Goal: Download file/media

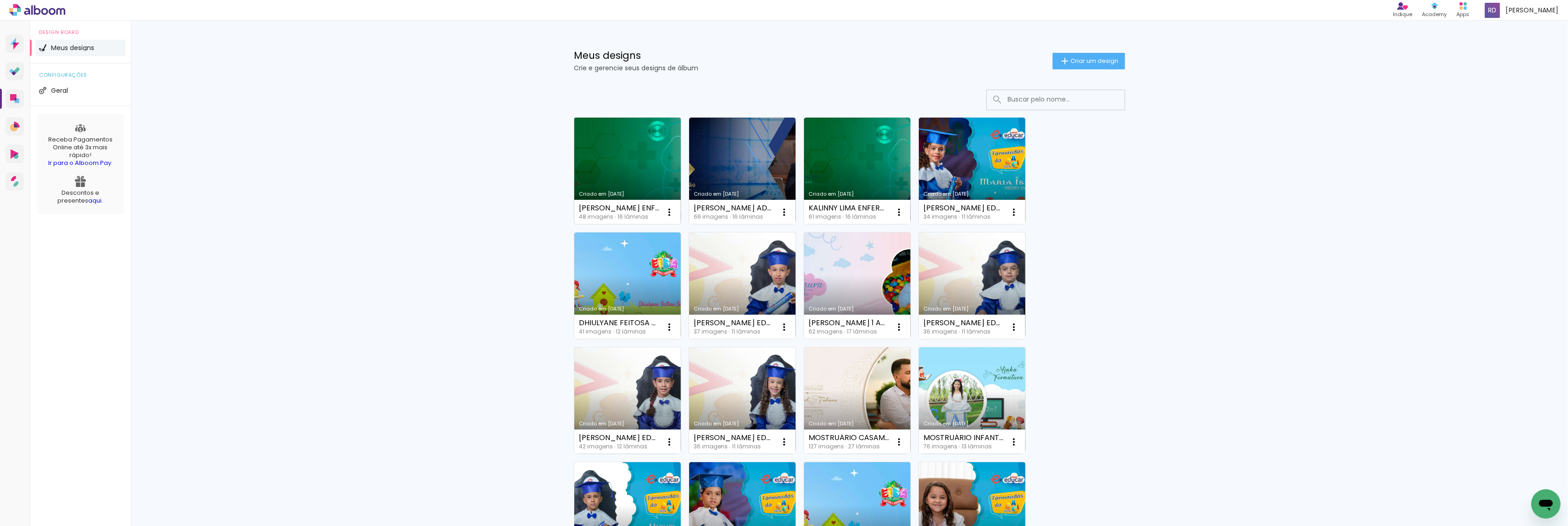
click at [617, 146] on link "Criado em [DATE]" at bounding box center [627, 170] width 107 height 107
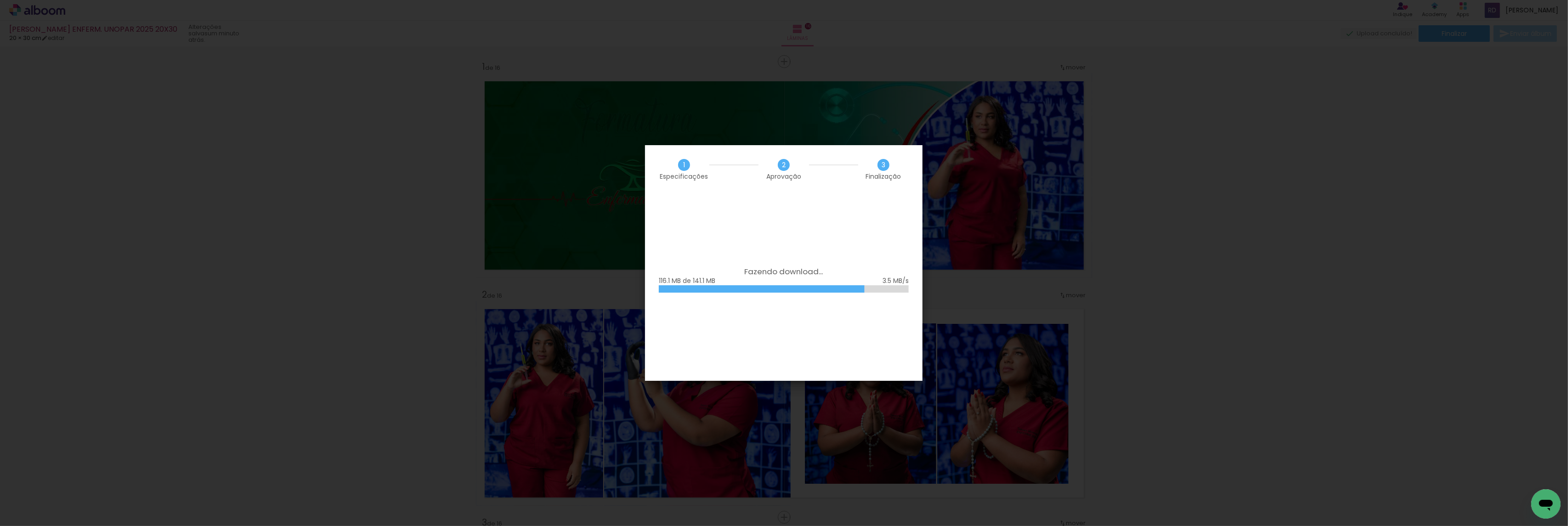
scroll to position [3304, 0]
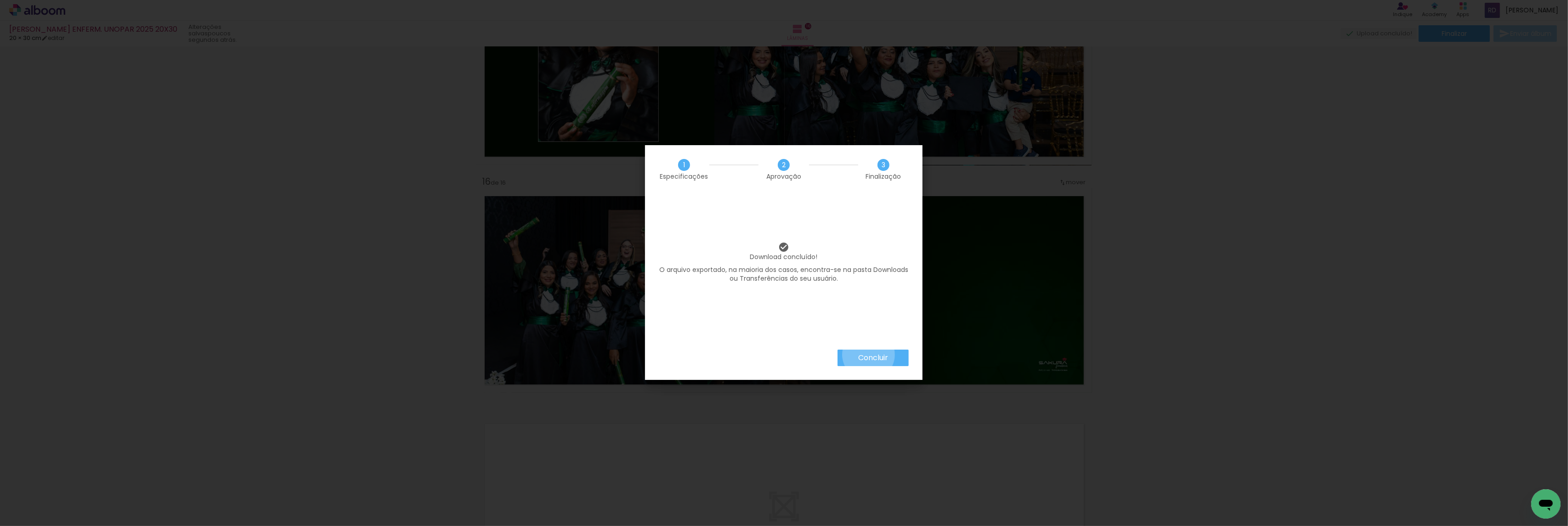
click at [0, 0] on slot "Concluir" at bounding box center [0, 0] width 0 height 0
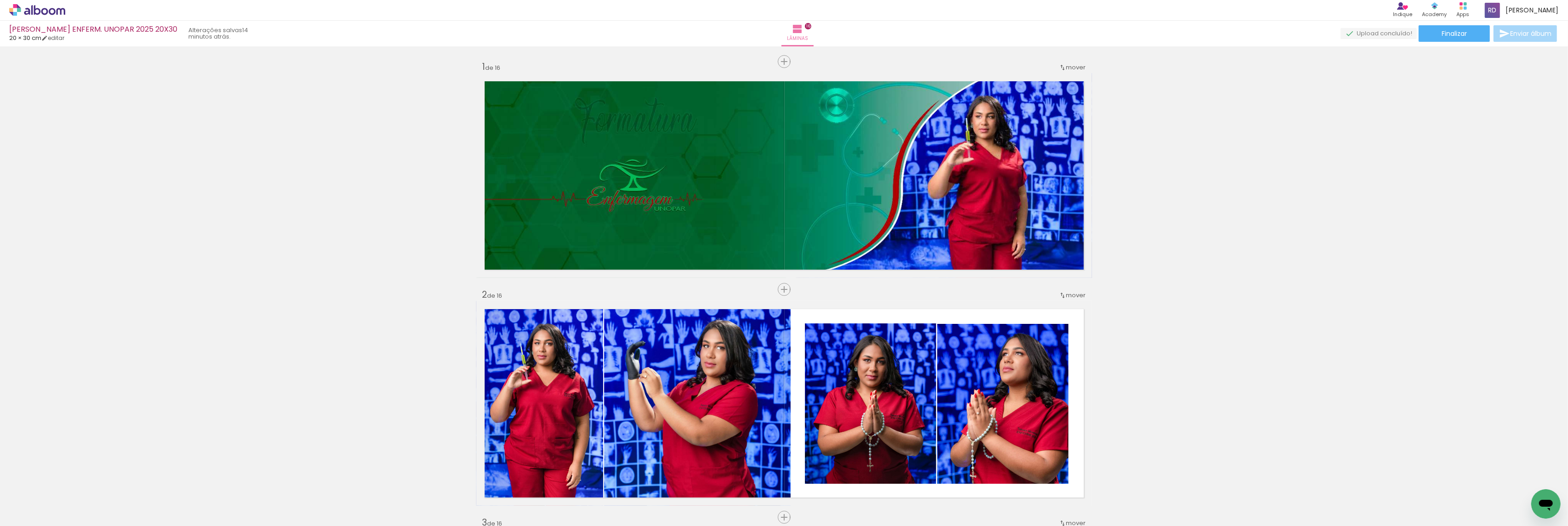
scroll to position [3304, 0]
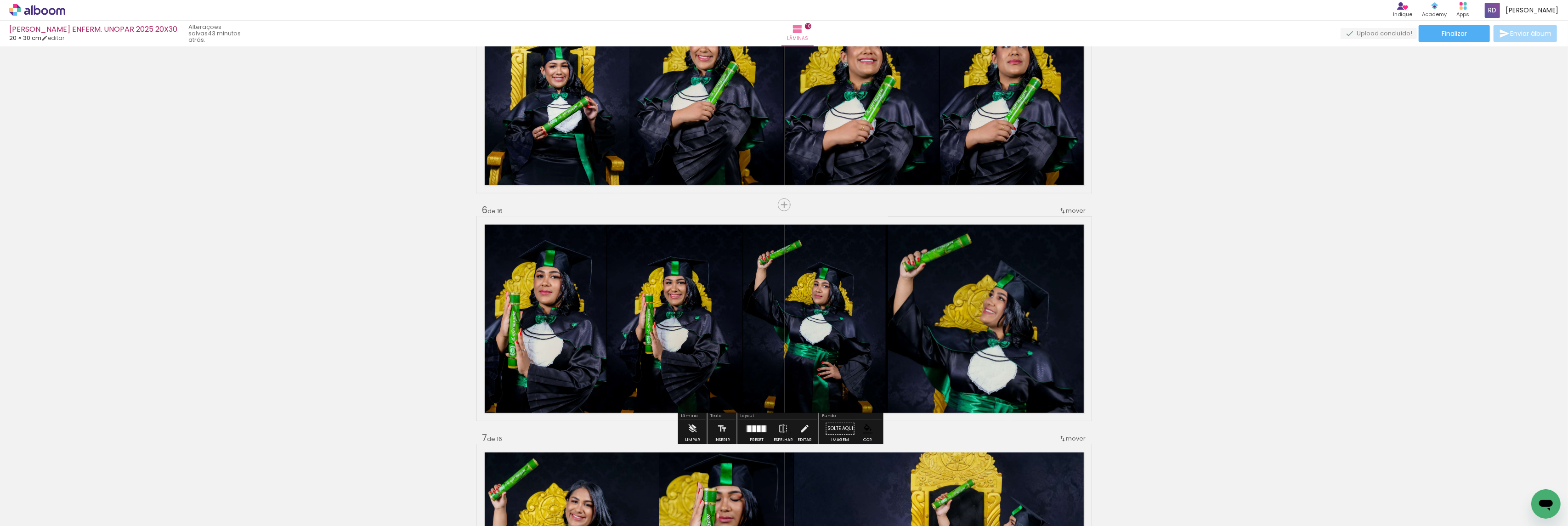
scroll to position [976, 0]
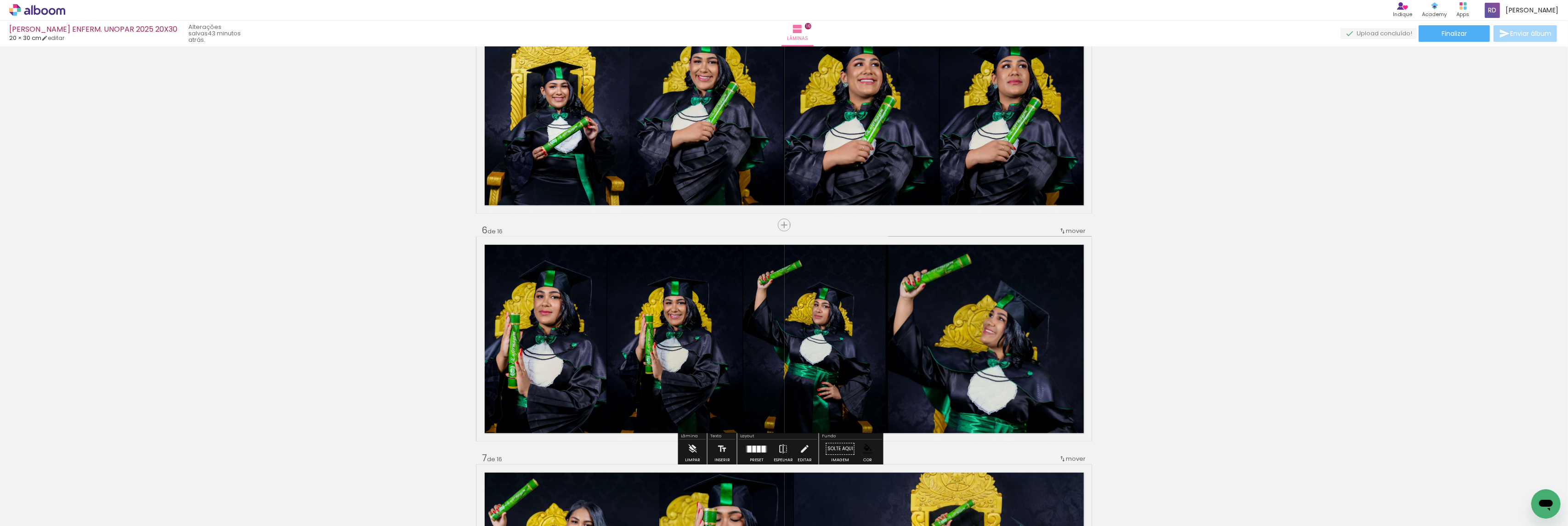
click at [547, 314] on quentale-photo at bounding box center [542, 339] width 130 height 205
click at [546, 309] on quentale-photo at bounding box center [542, 339] width 130 height 205
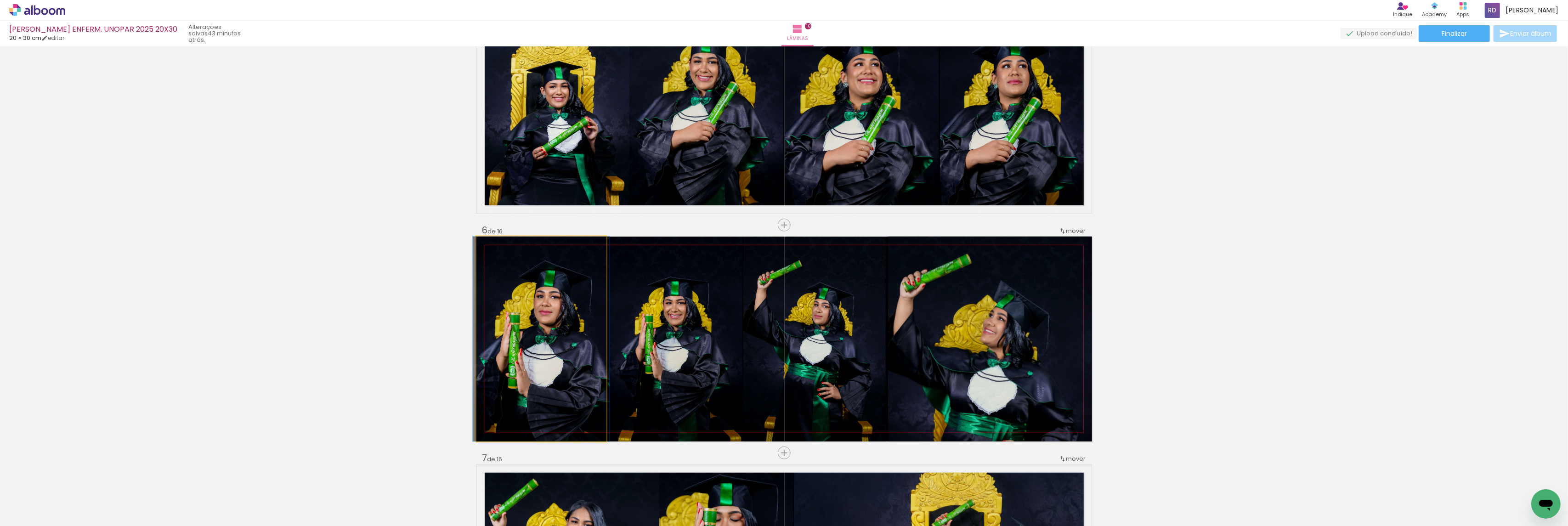
click at [546, 309] on quentale-photo at bounding box center [542, 339] width 130 height 205
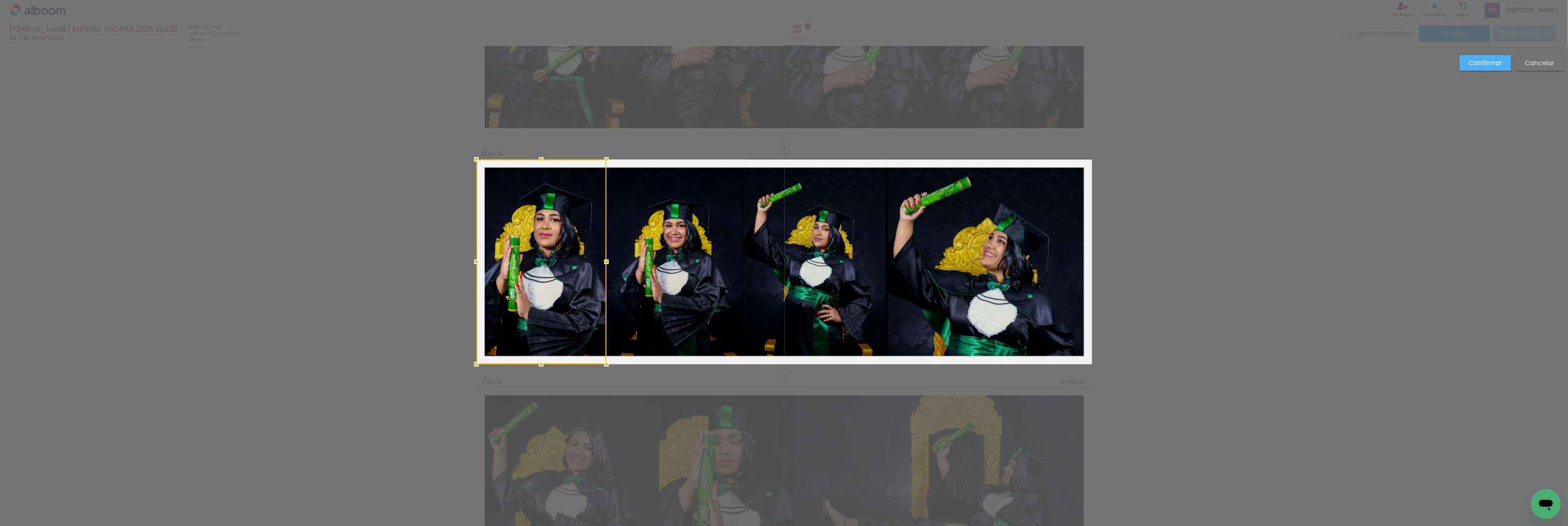
scroll to position [1057, 0]
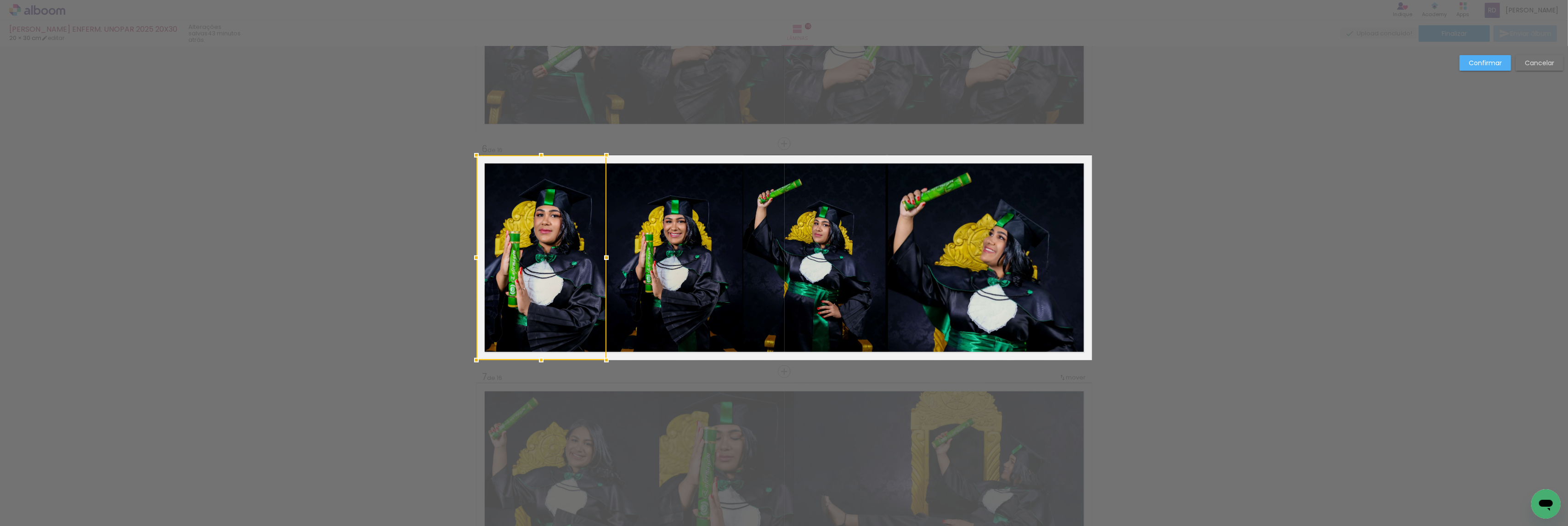
click at [0, 0] on slot "Confirmar" at bounding box center [0, 0] width 0 height 0
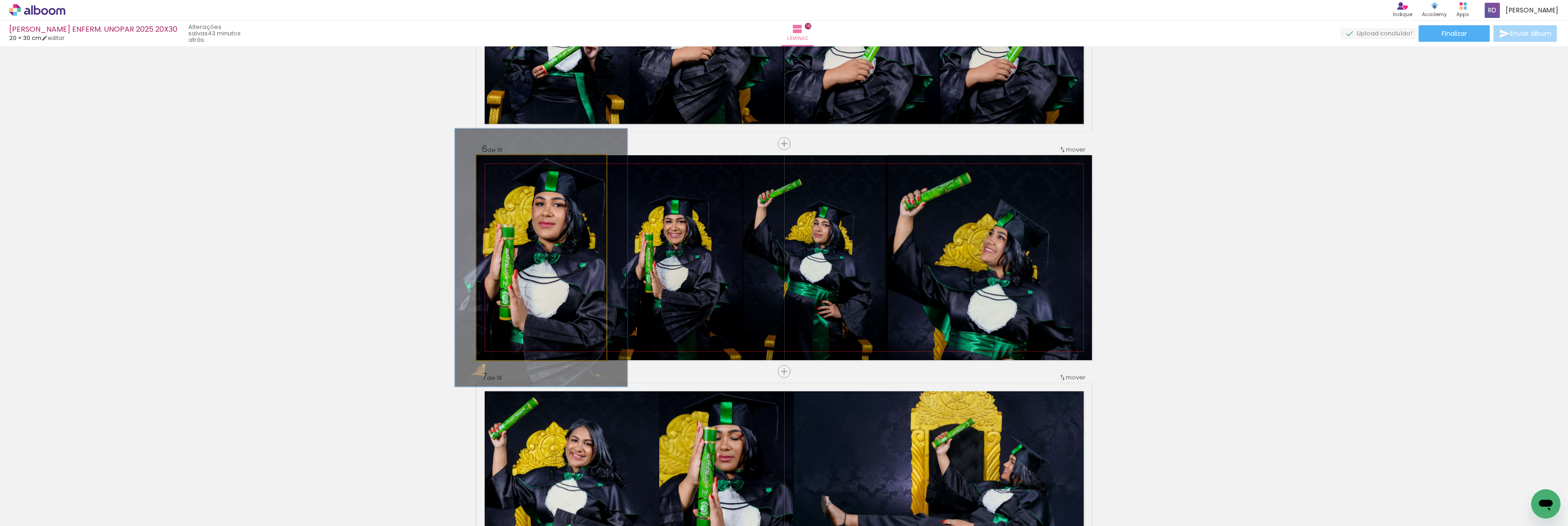
drag, startPoint x: 491, startPoint y: 164, endPoint x: 499, endPoint y: 164, distance: 8.0
type paper-slider "126"
click at [502, 164] on div at bounding box center [506, 165] width 9 height 9
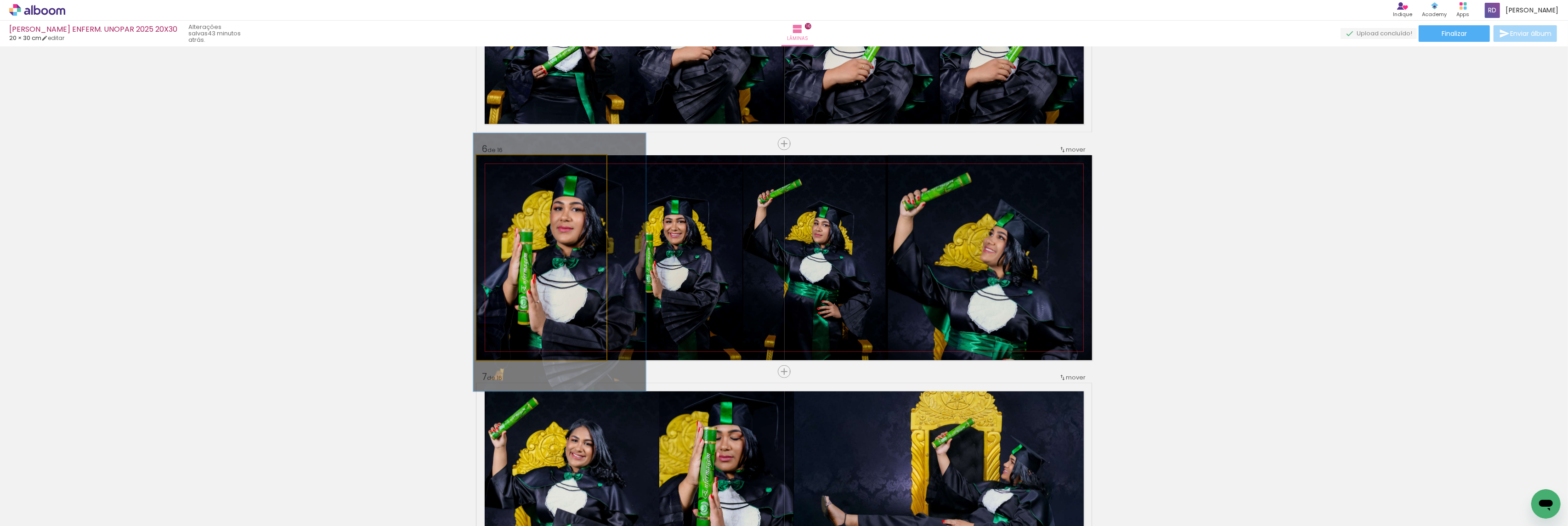
drag, startPoint x: 529, startPoint y: 226, endPoint x: 547, endPoint y: 231, distance: 18.7
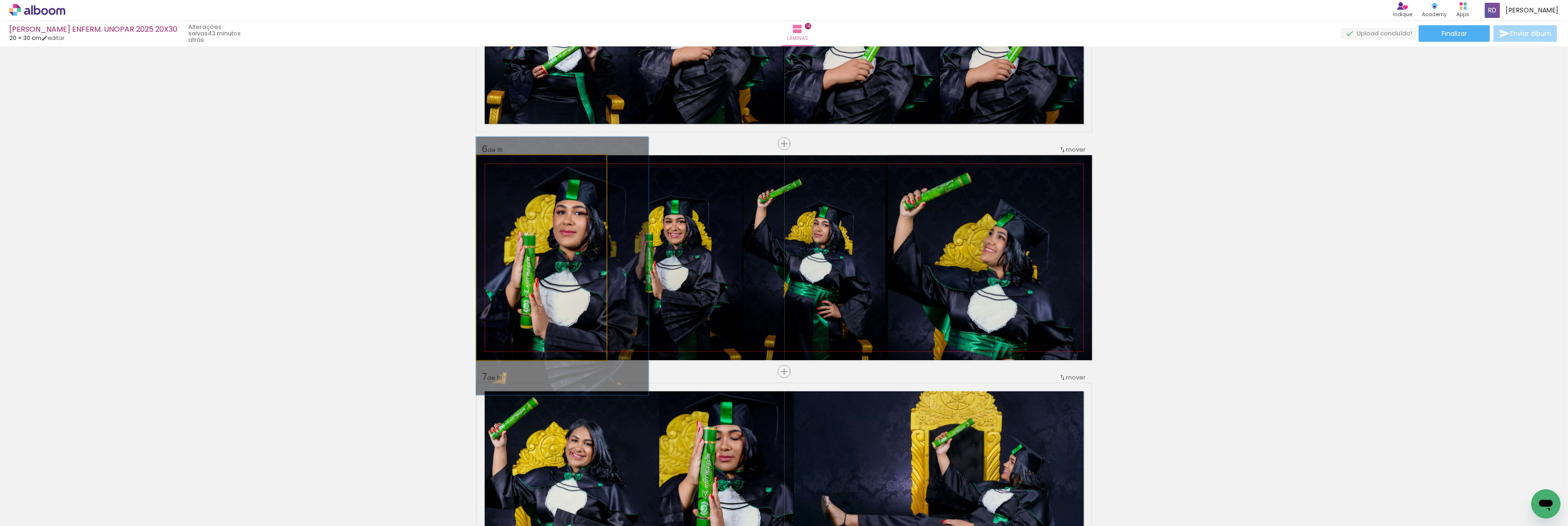
drag, startPoint x: 542, startPoint y: 258, endPoint x: 546, endPoint y: 262, distance: 5.7
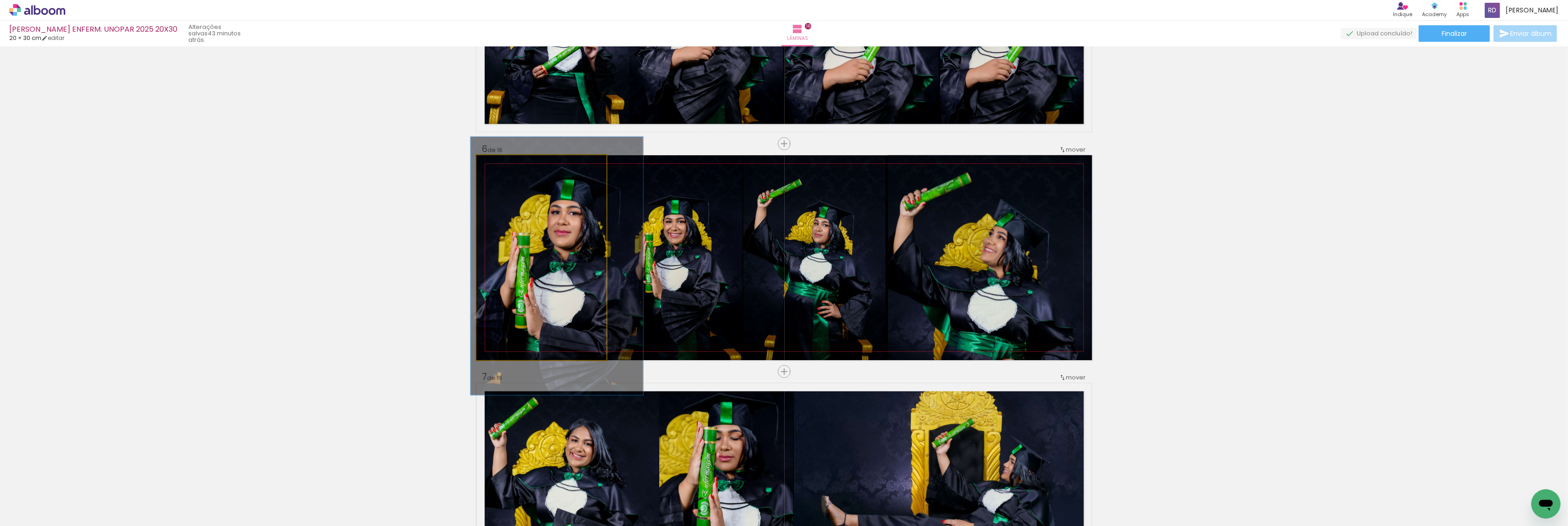
drag, startPoint x: 546, startPoint y: 262, endPoint x: 541, endPoint y: 262, distance: 5.0
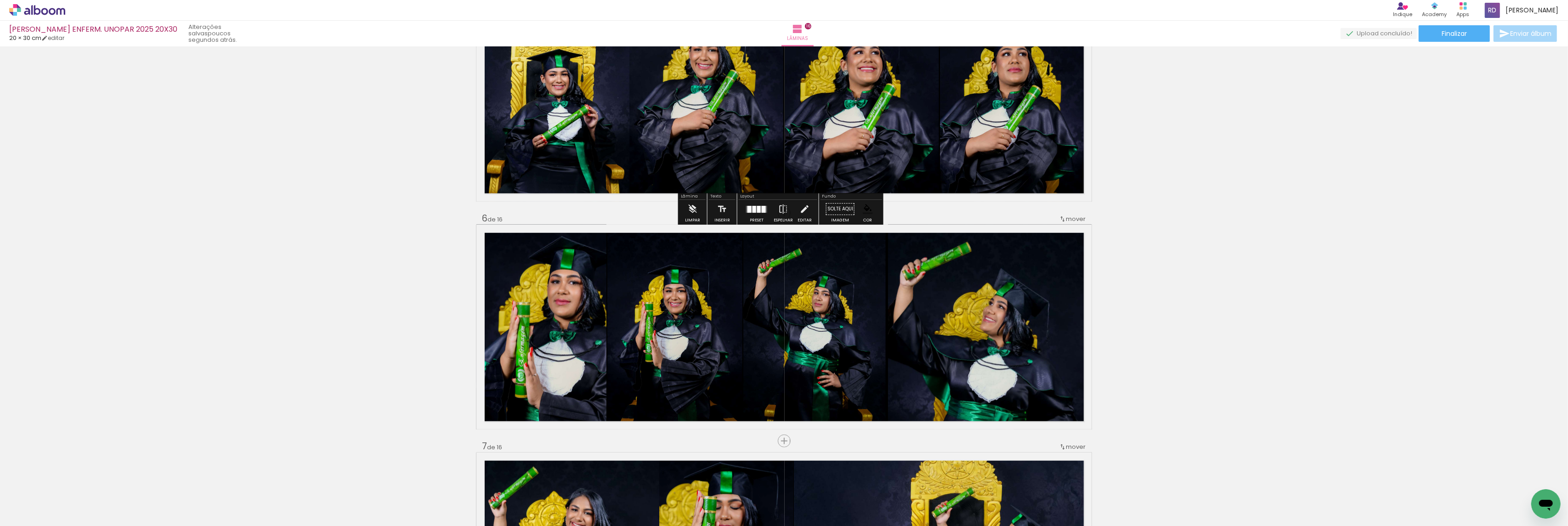
scroll to position [996, 0]
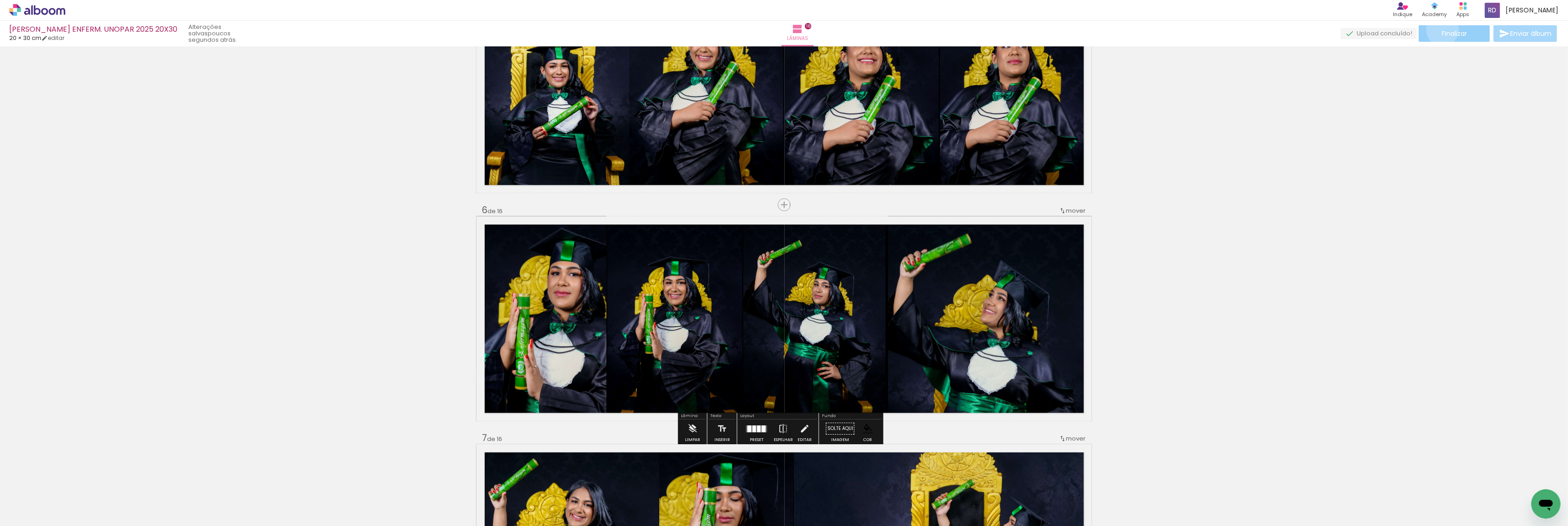
click at [1441, 30] on span "Finalizar" at bounding box center [1454, 33] width 26 height 7
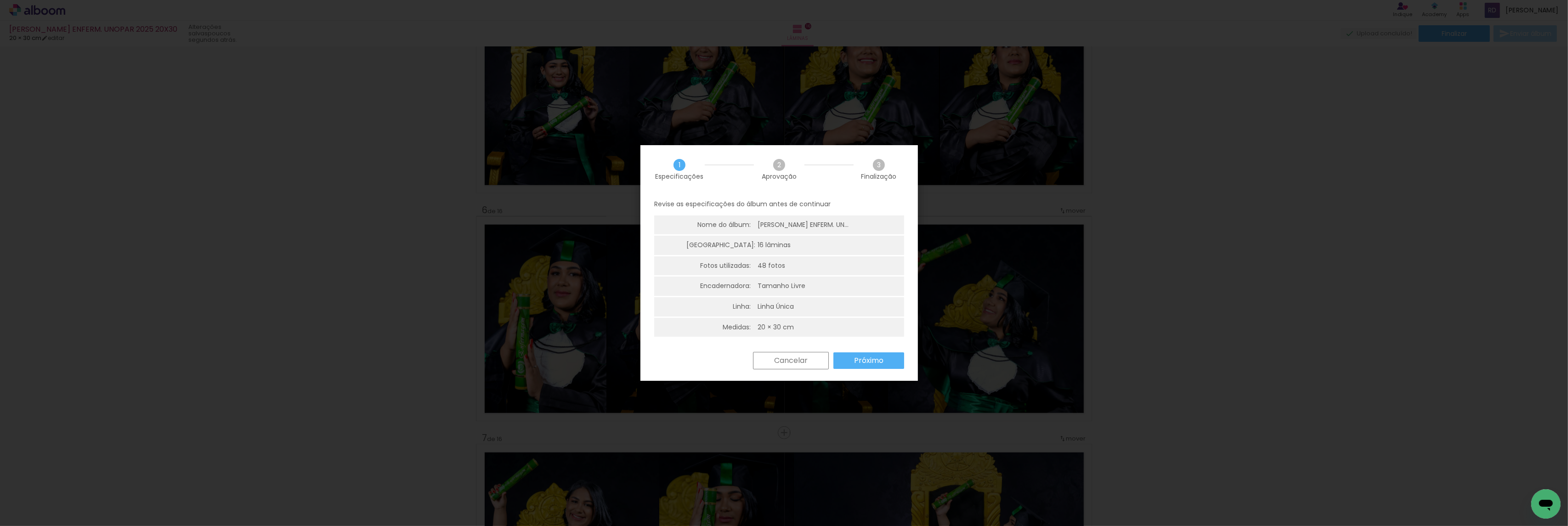
click at [0, 0] on slot "Próximo" at bounding box center [0, 0] width 0 height 0
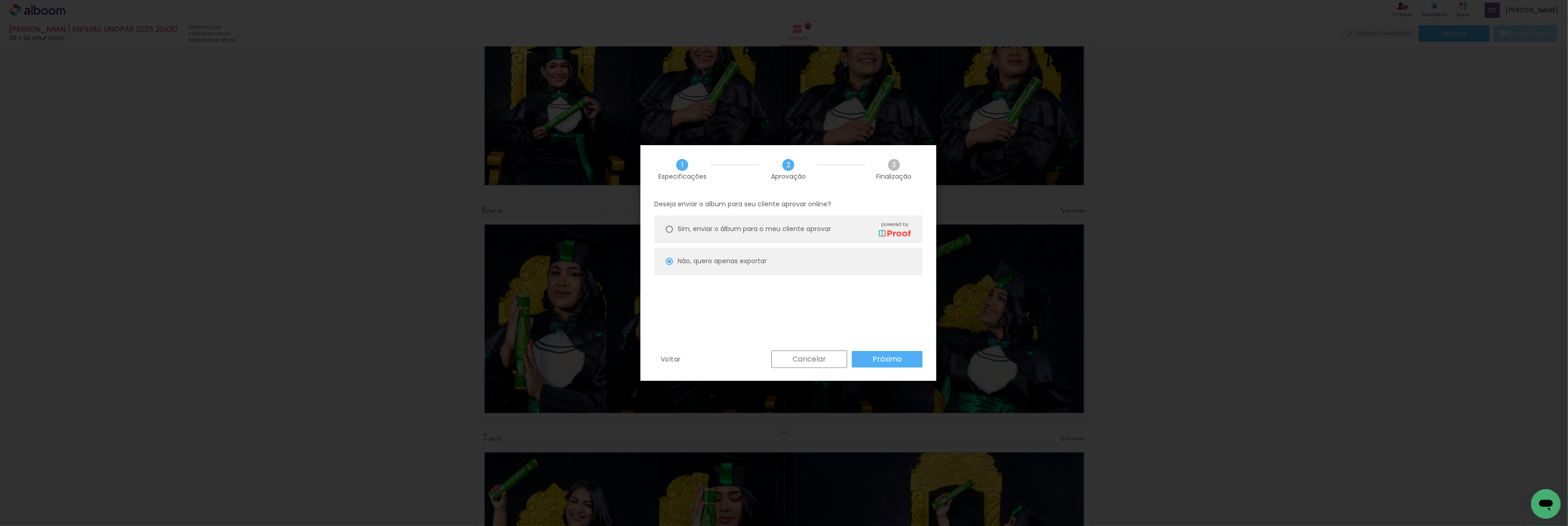
click at [0, 0] on slot "Próximo" at bounding box center [0, 0] width 0 height 0
type input "Alta, 300 DPI"
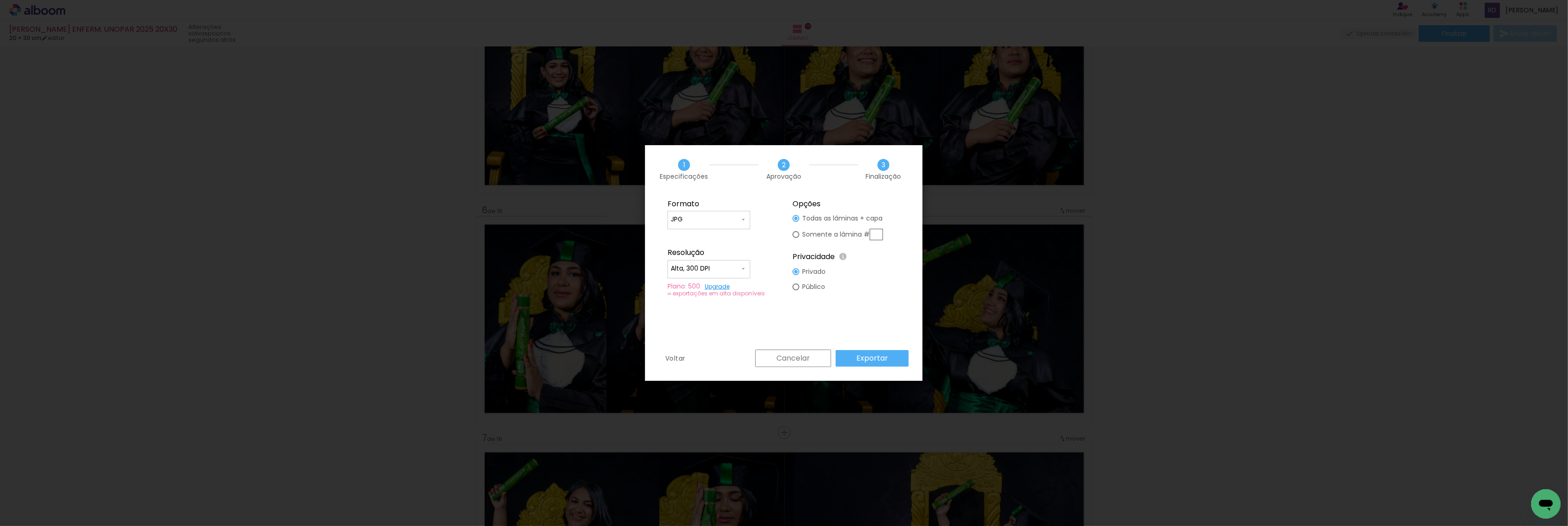
click at [877, 233] on input "text" at bounding box center [877, 234] width 13 height 12
type paper-radio-button "on"
type input "6"
click at [0, 0] on slot "Exportar" at bounding box center [0, 0] width 0 height 0
click at [0, 0] on slot "Concluir" at bounding box center [0, 0] width 0 height 0
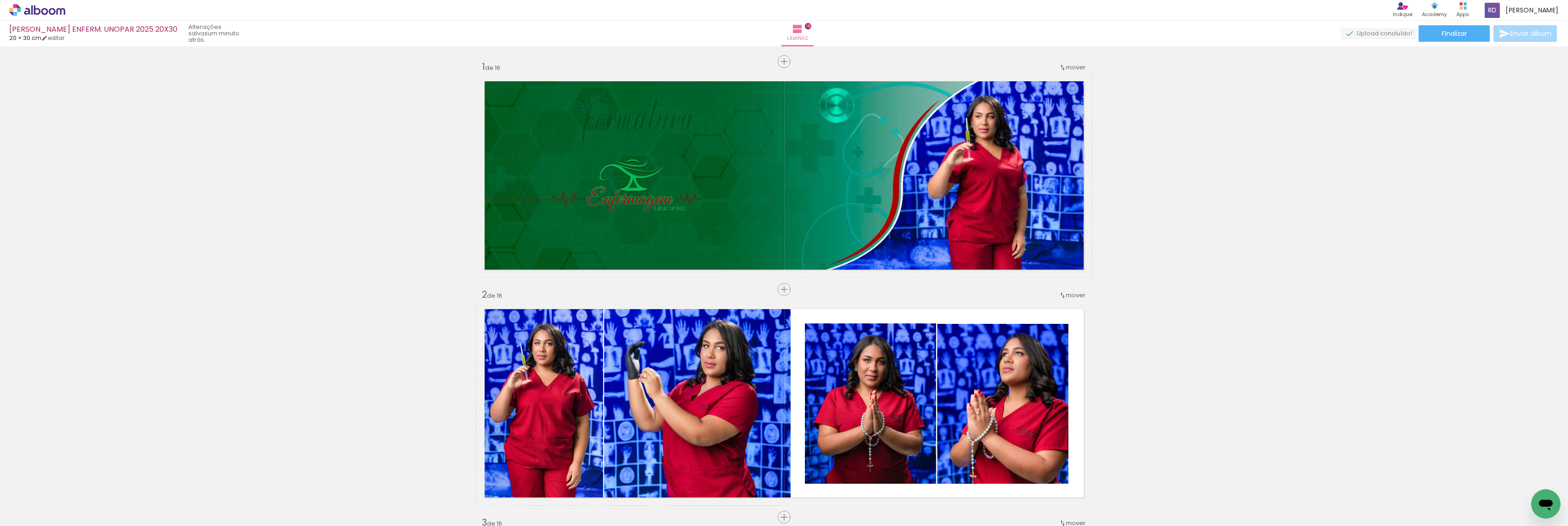
scroll to position [996, 0]
